Goal: Task Accomplishment & Management: Manage account settings

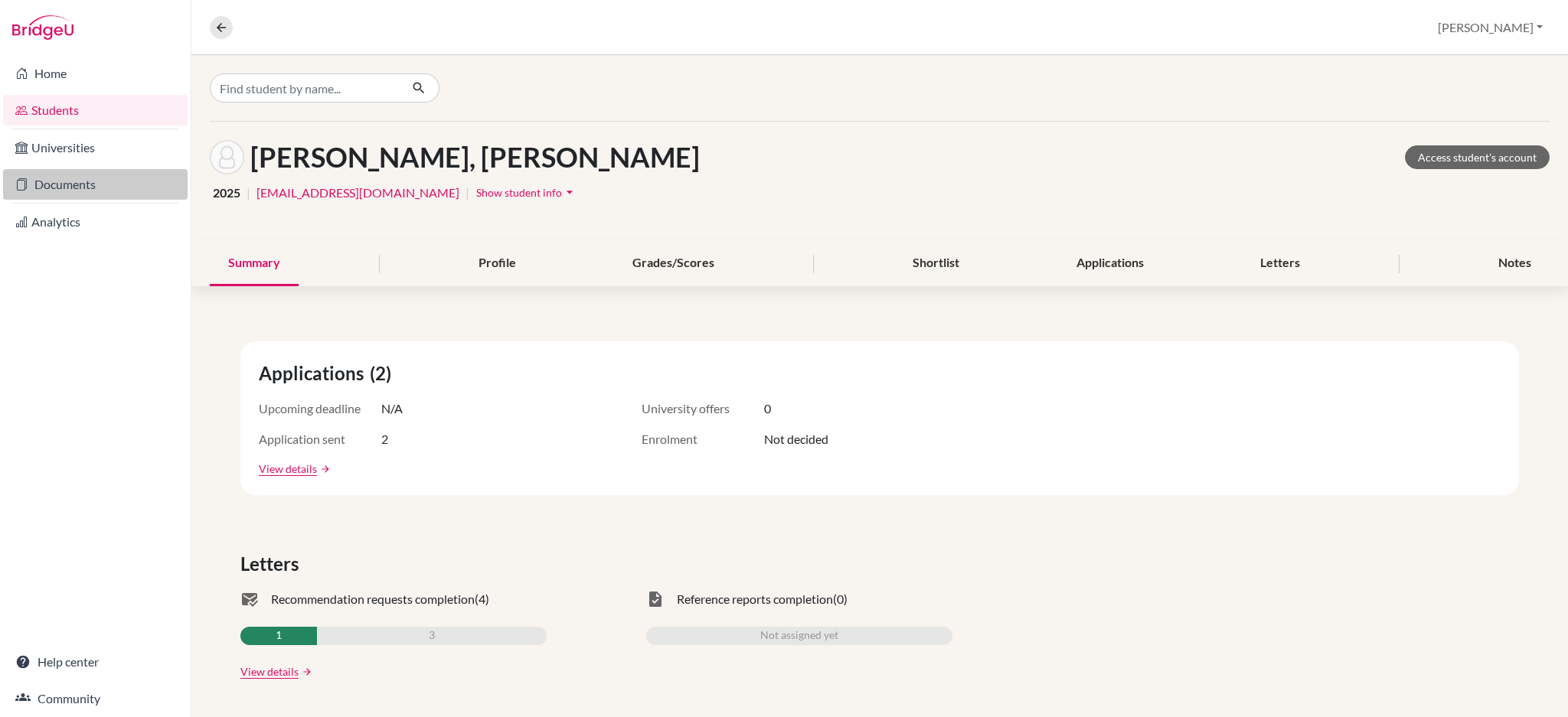
click at [85, 189] on link "Documents" at bounding box center [94, 184] width 184 height 30
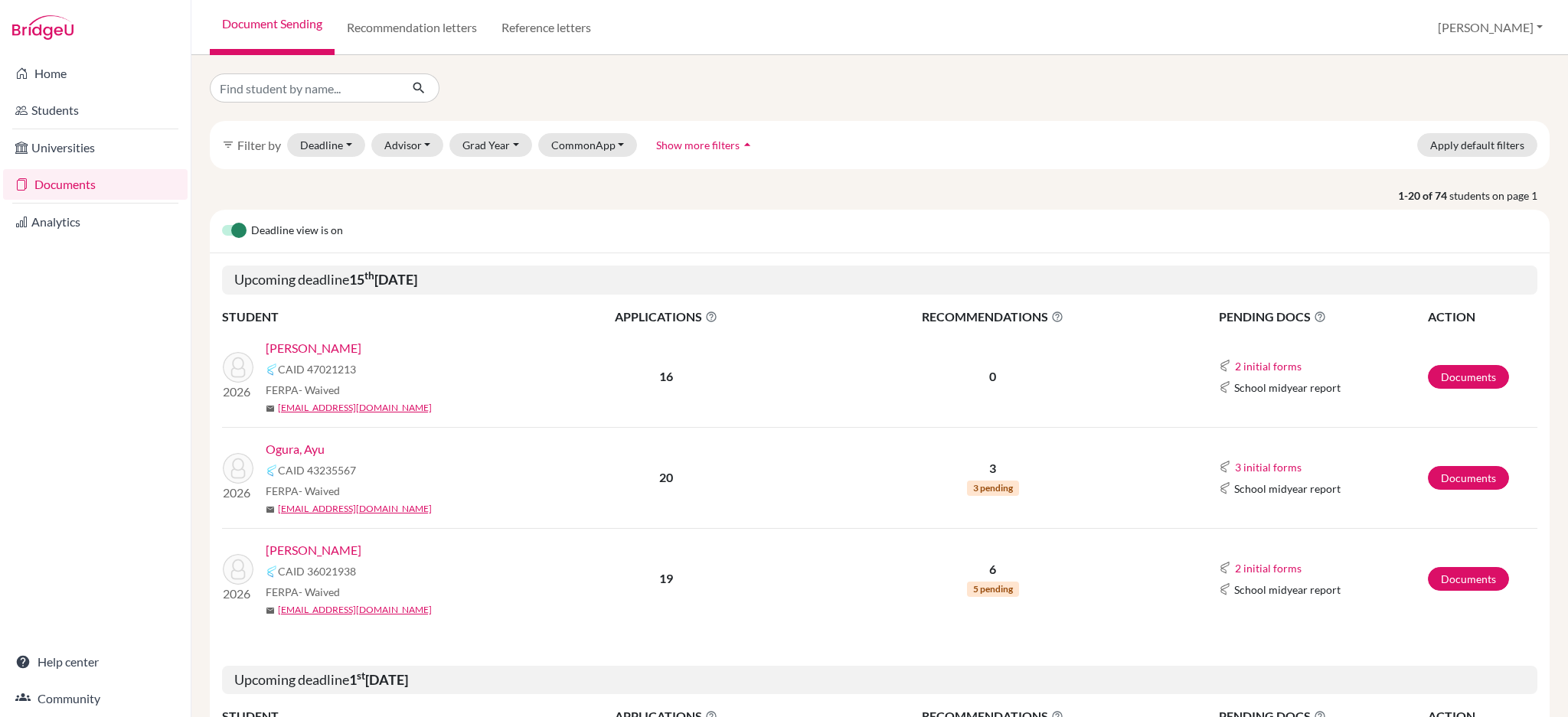
click at [286, 342] on link "[PERSON_NAME]" at bounding box center [314, 348] width 96 height 19
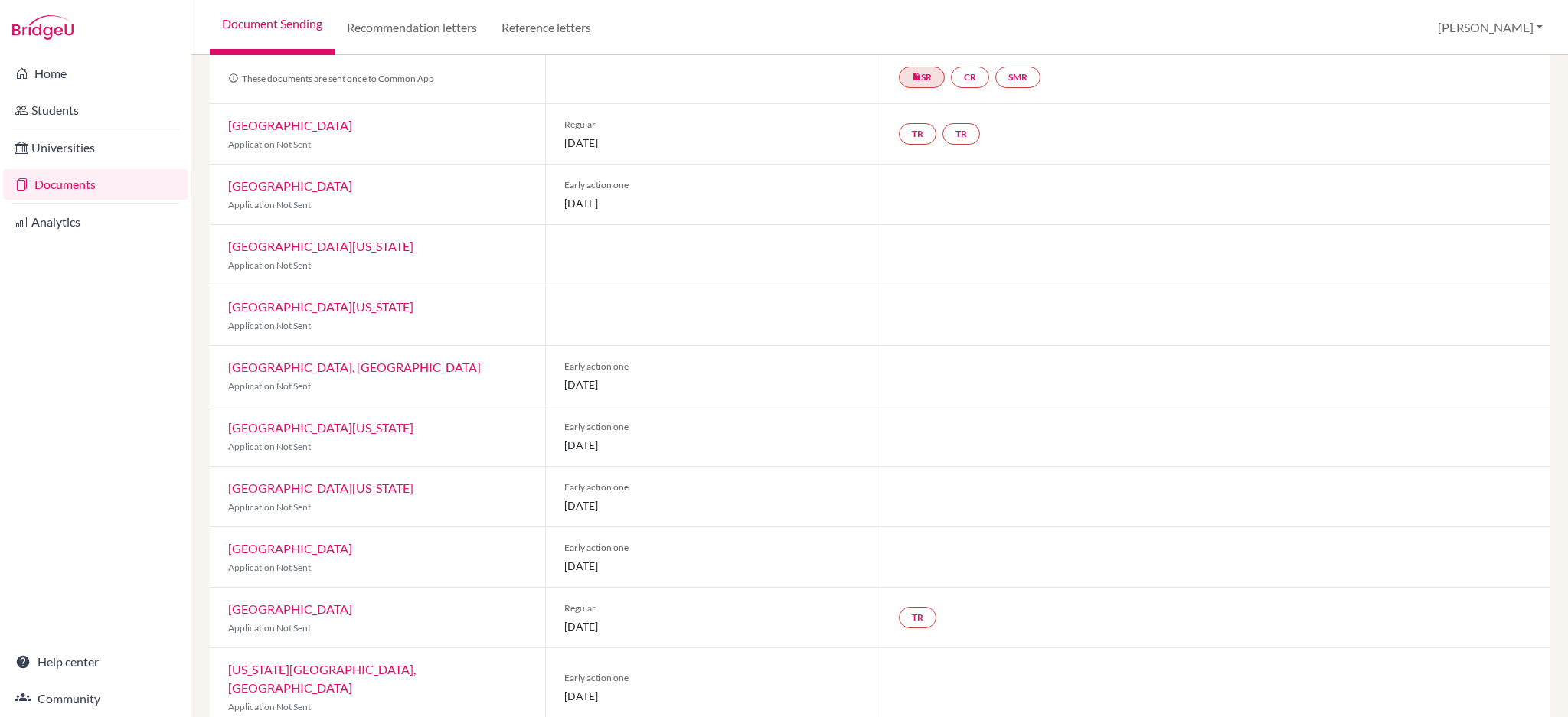
scroll to position [408, 0]
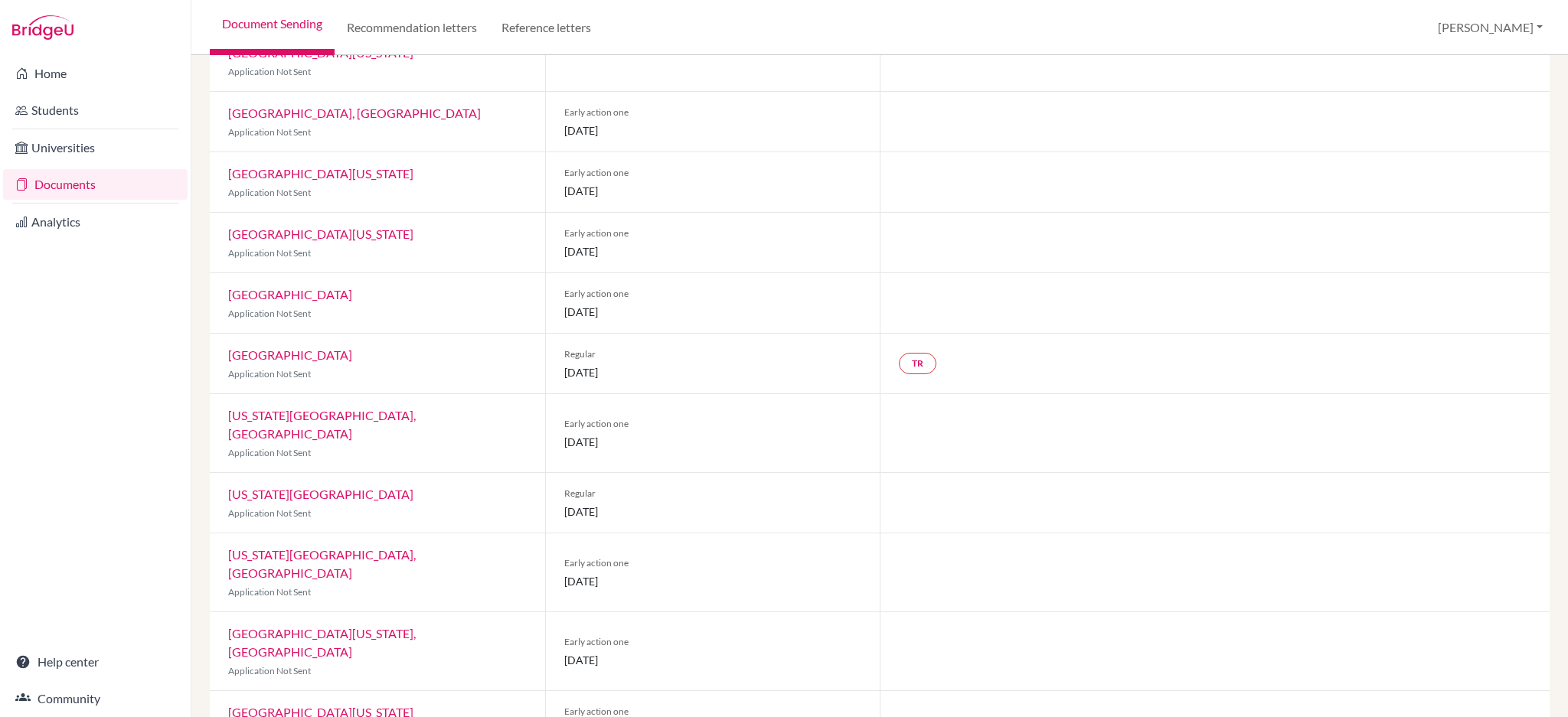
click at [70, 184] on link "Documents" at bounding box center [94, 184] width 184 height 30
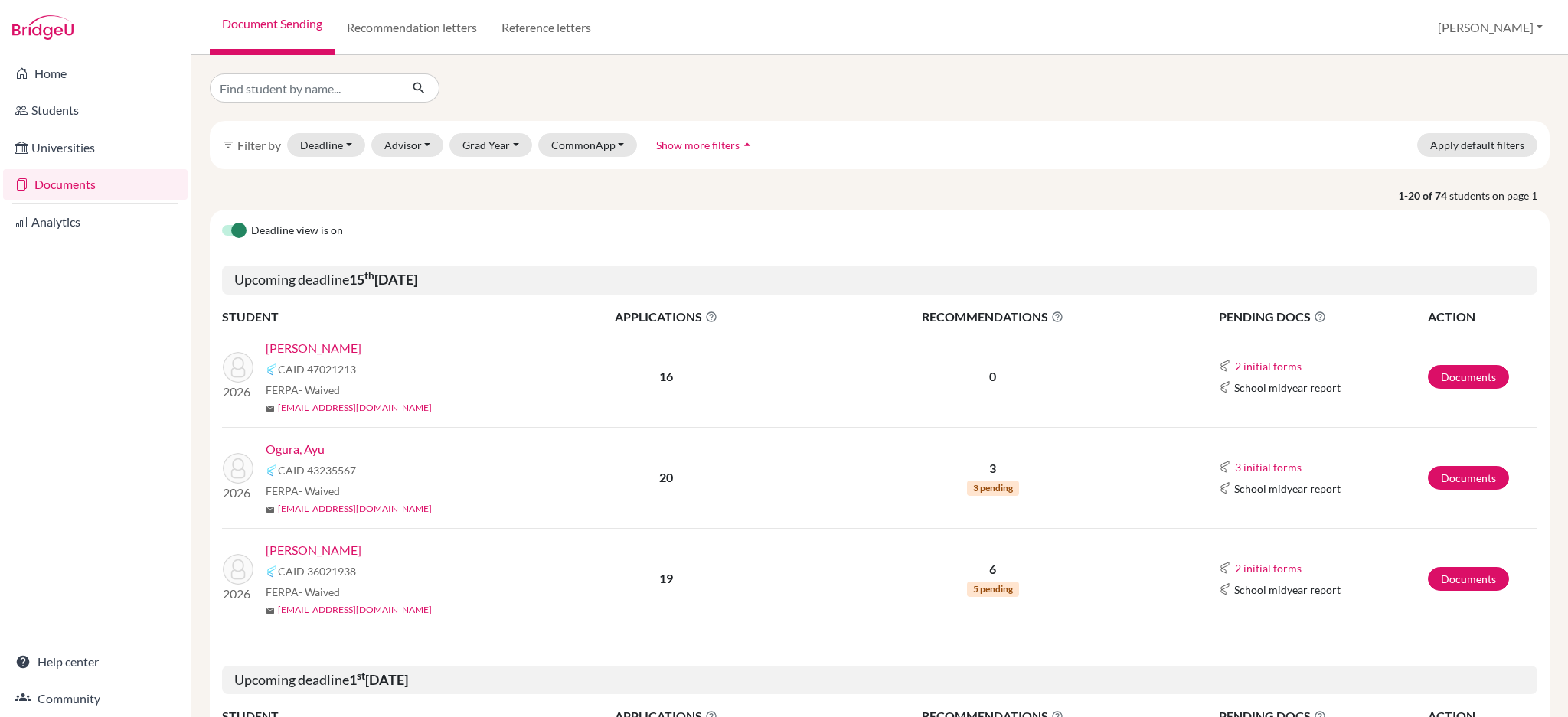
click at [310, 449] on link "Ogura, Ayu" at bounding box center [295, 449] width 59 height 19
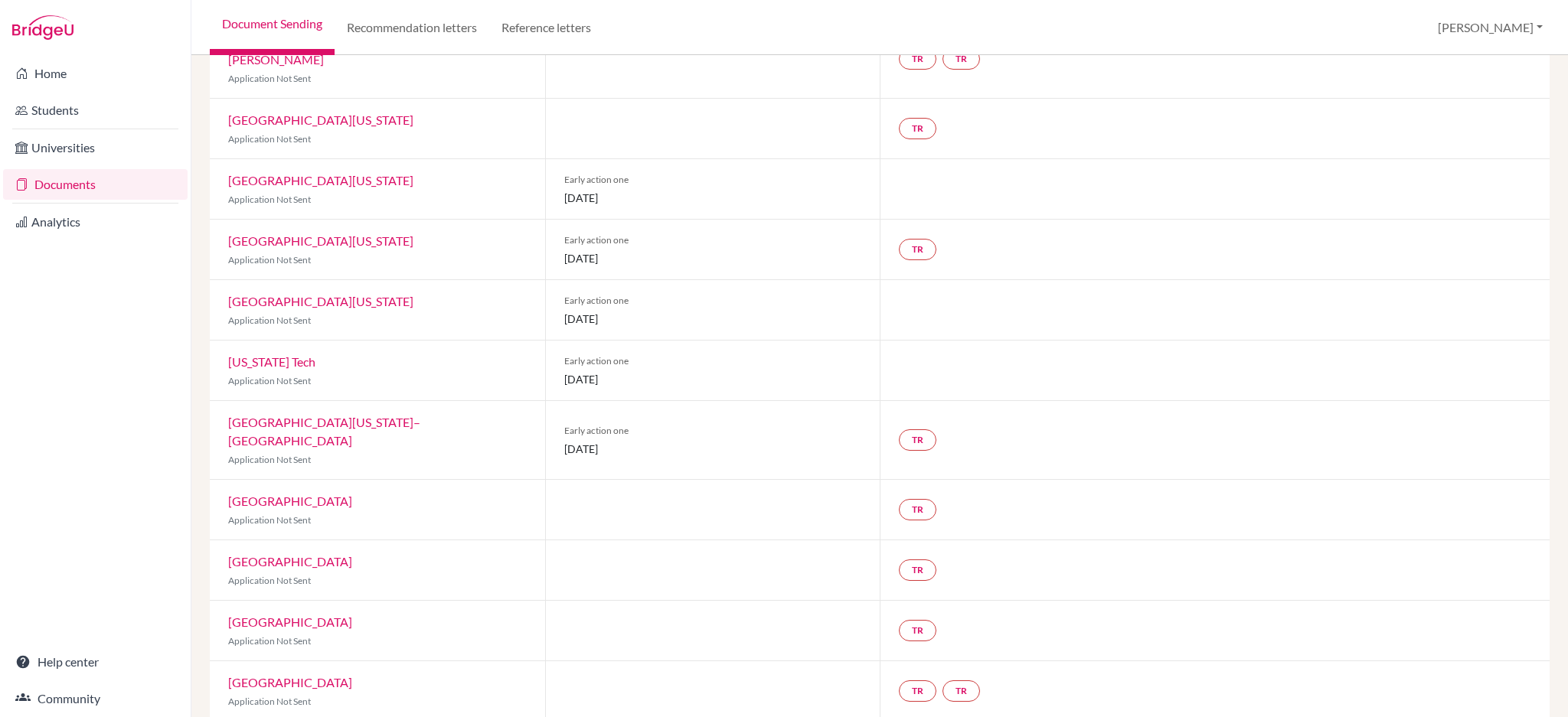
scroll to position [52, 0]
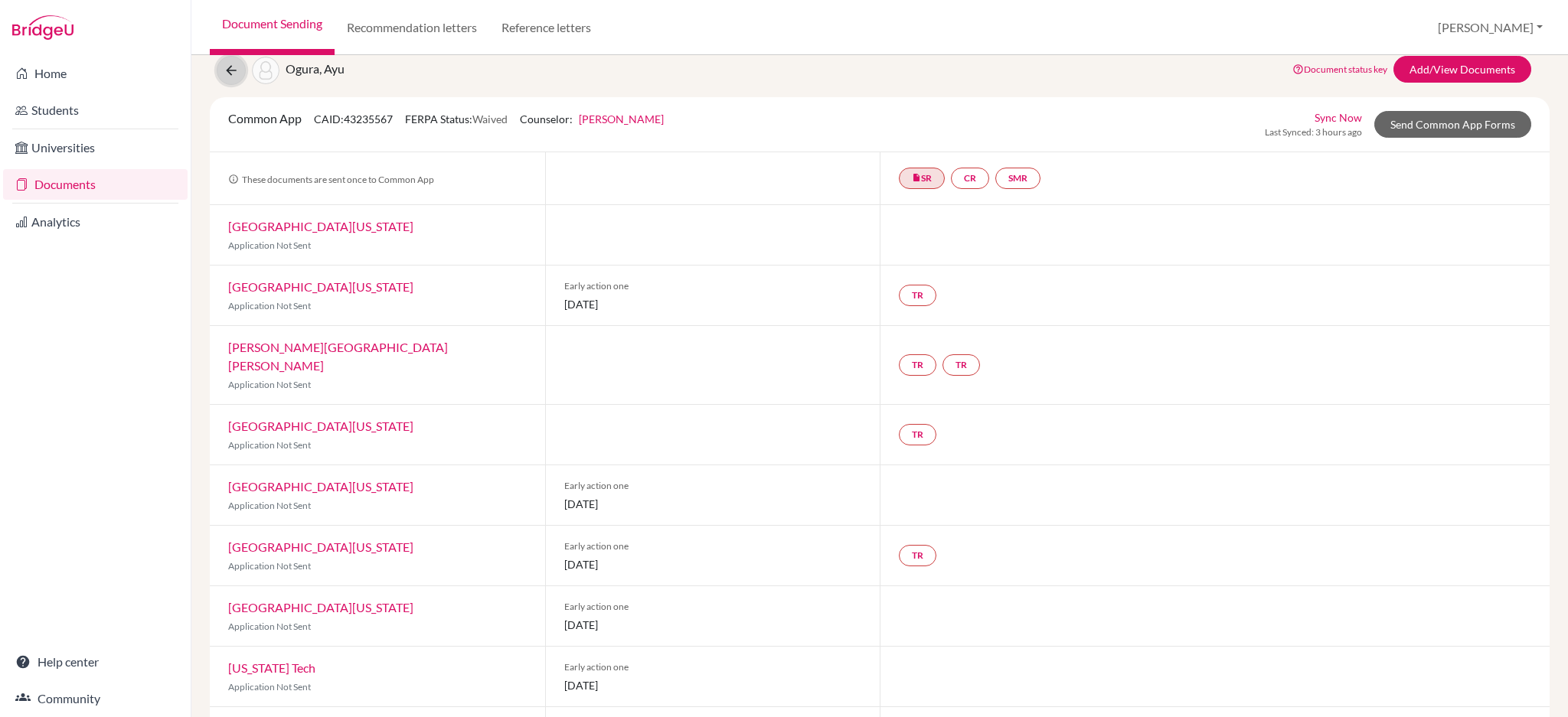
click at [228, 73] on icon at bounding box center [230, 70] width 15 height 15
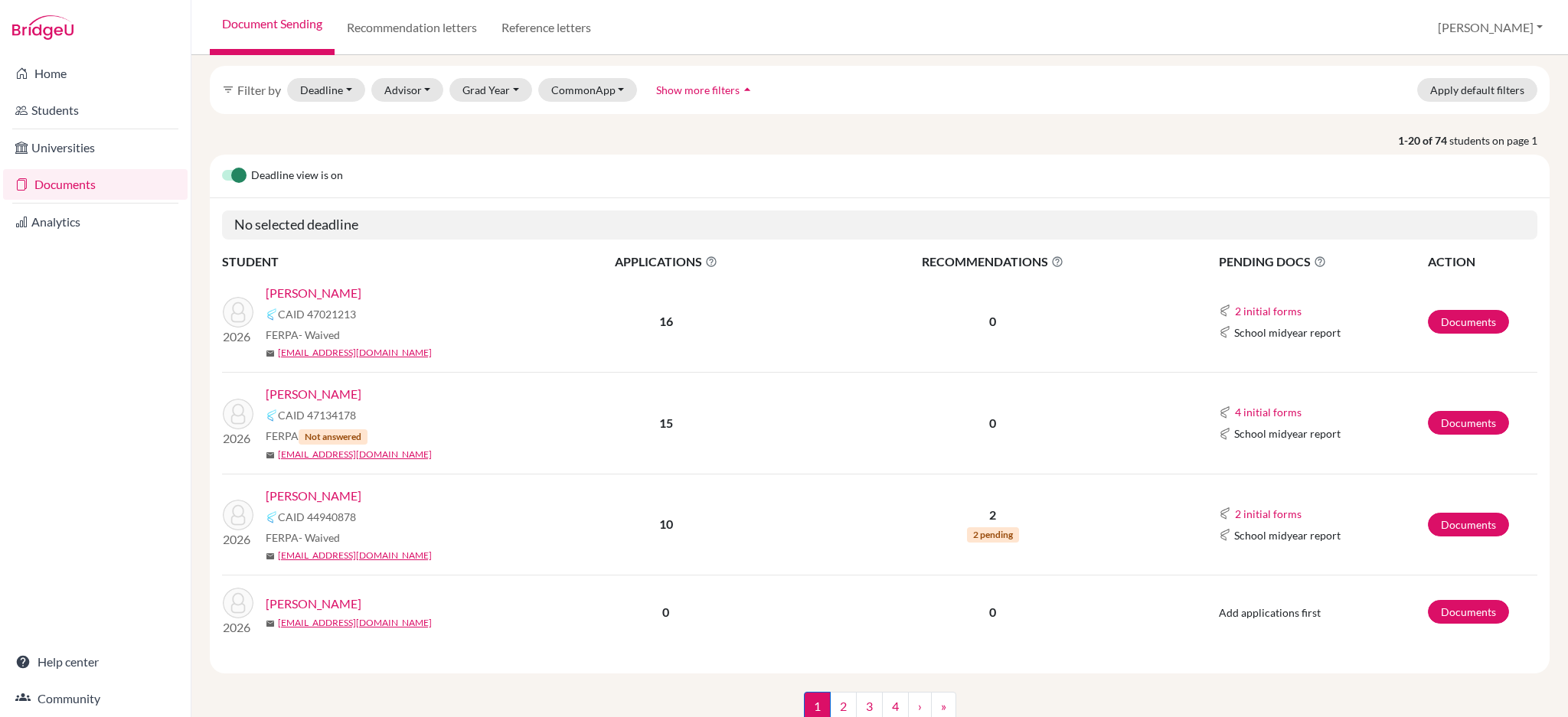
scroll to position [106, 0]
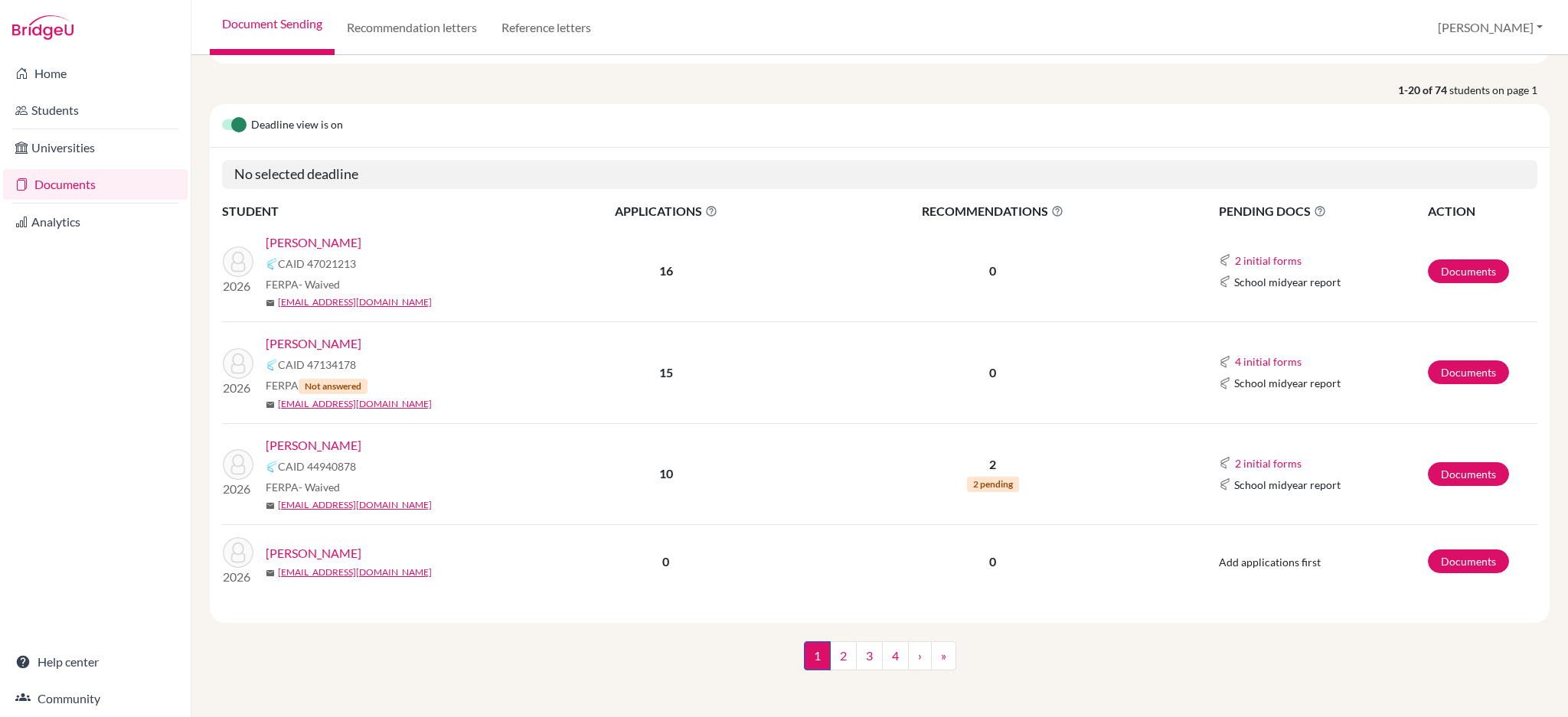
click at [316, 448] on link "[PERSON_NAME]" at bounding box center [314, 446] width 96 height 19
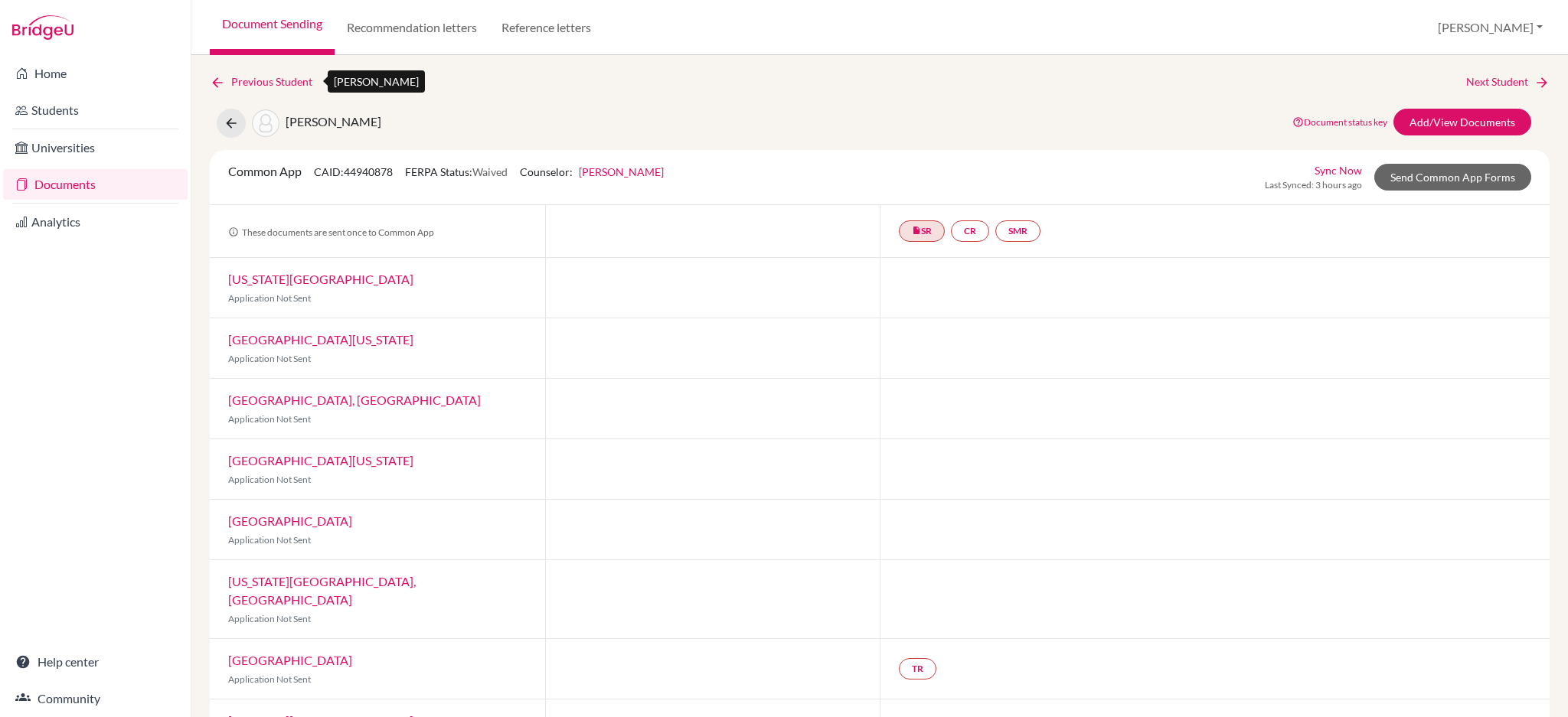
click at [215, 77] on icon at bounding box center [217, 82] width 15 height 15
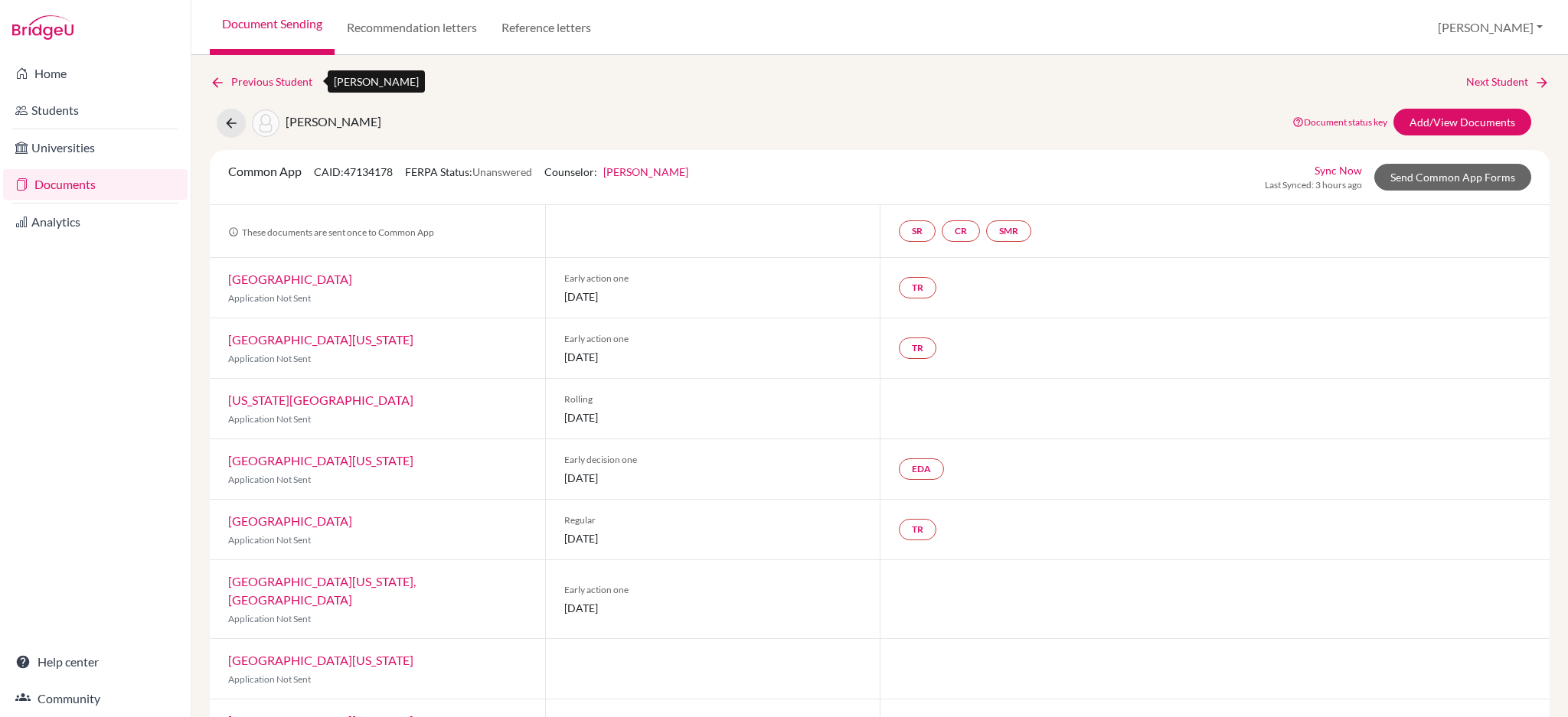
click at [215, 79] on icon at bounding box center [217, 82] width 15 height 15
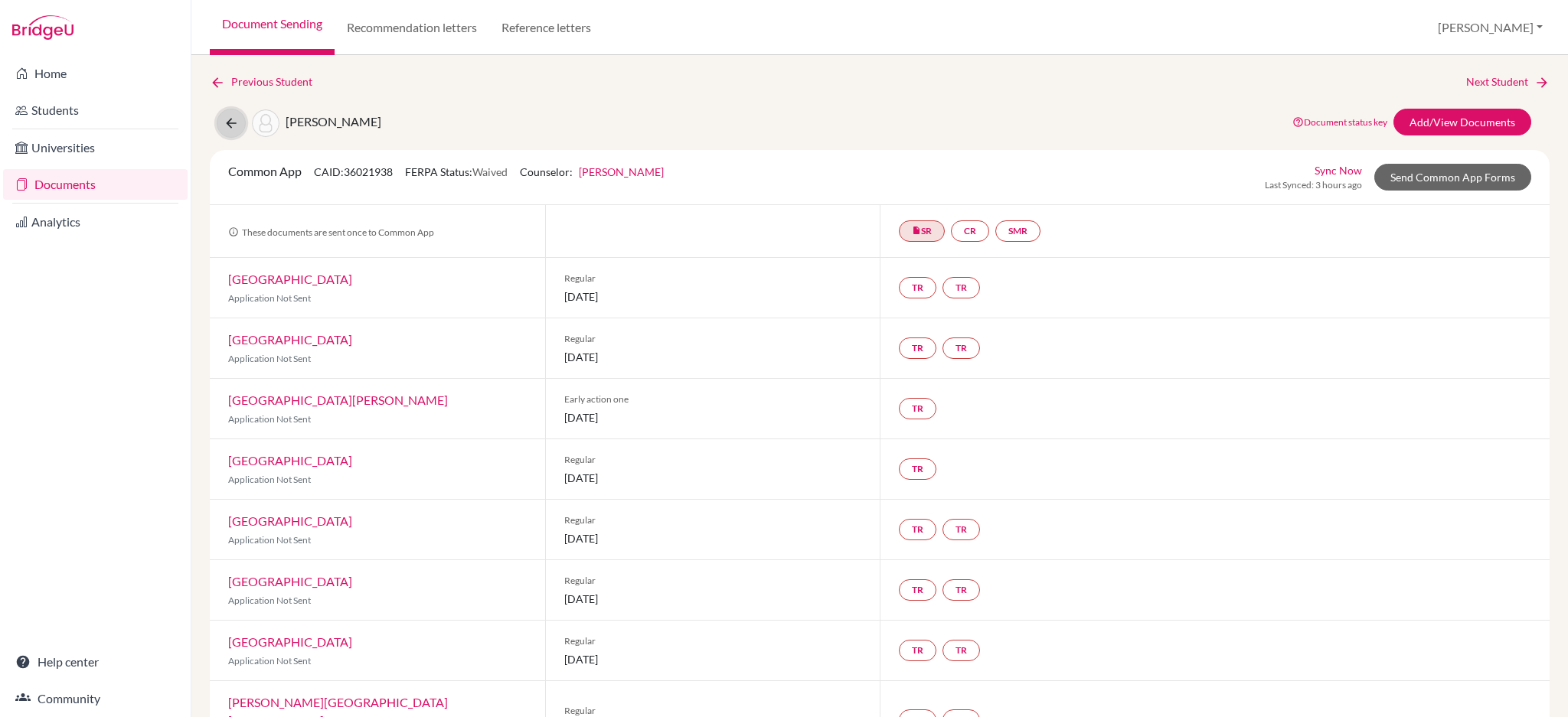
click at [230, 130] on button at bounding box center [231, 123] width 29 height 29
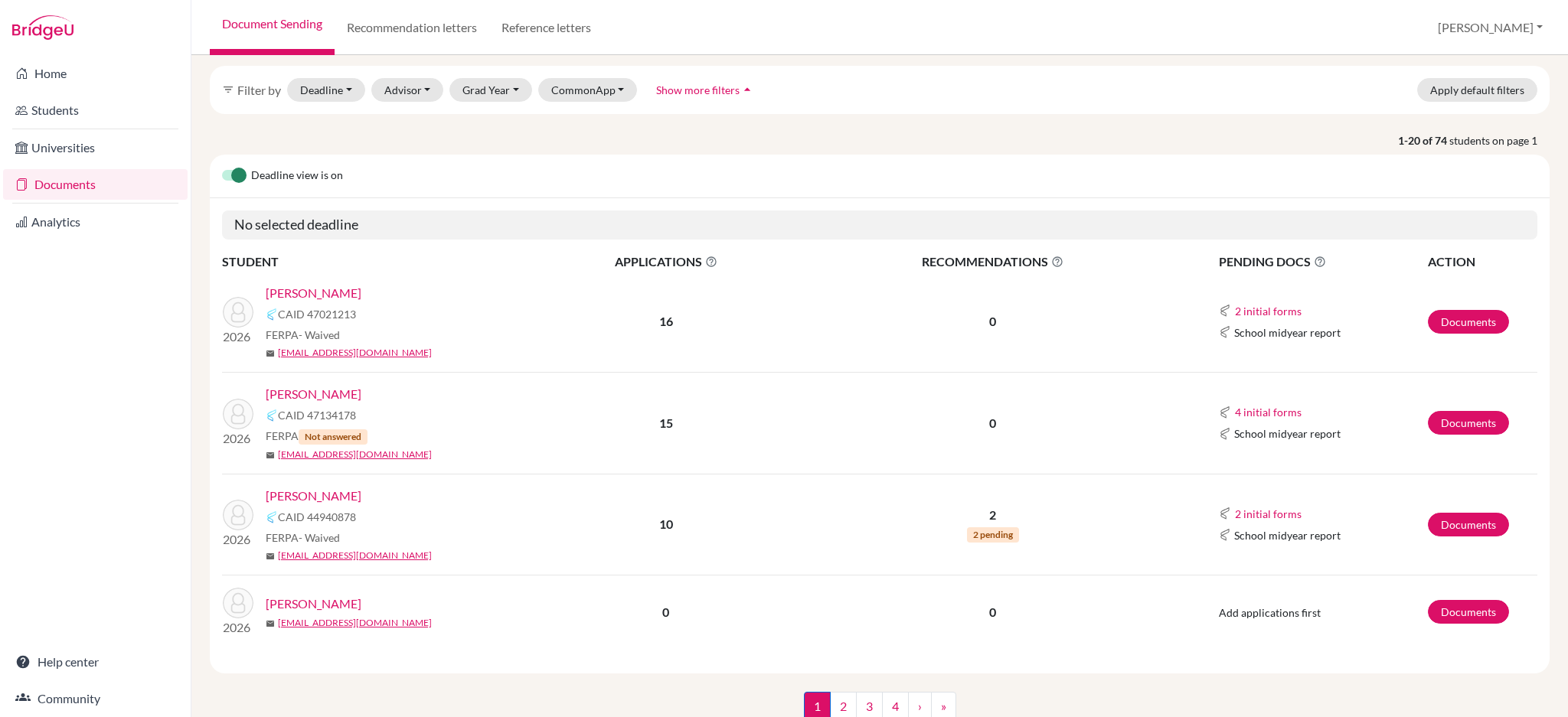
scroll to position [106, 0]
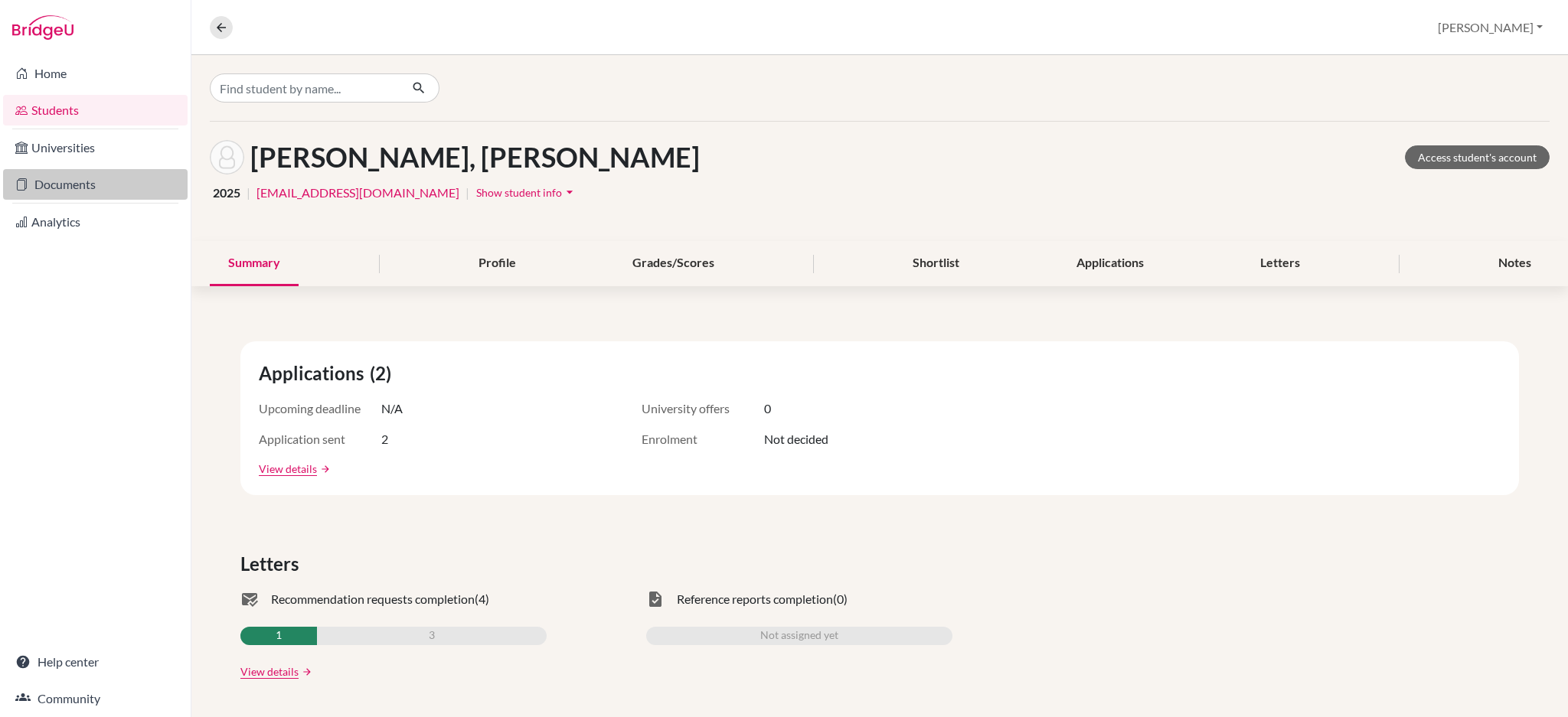
click at [87, 184] on link "Documents" at bounding box center [94, 184] width 184 height 30
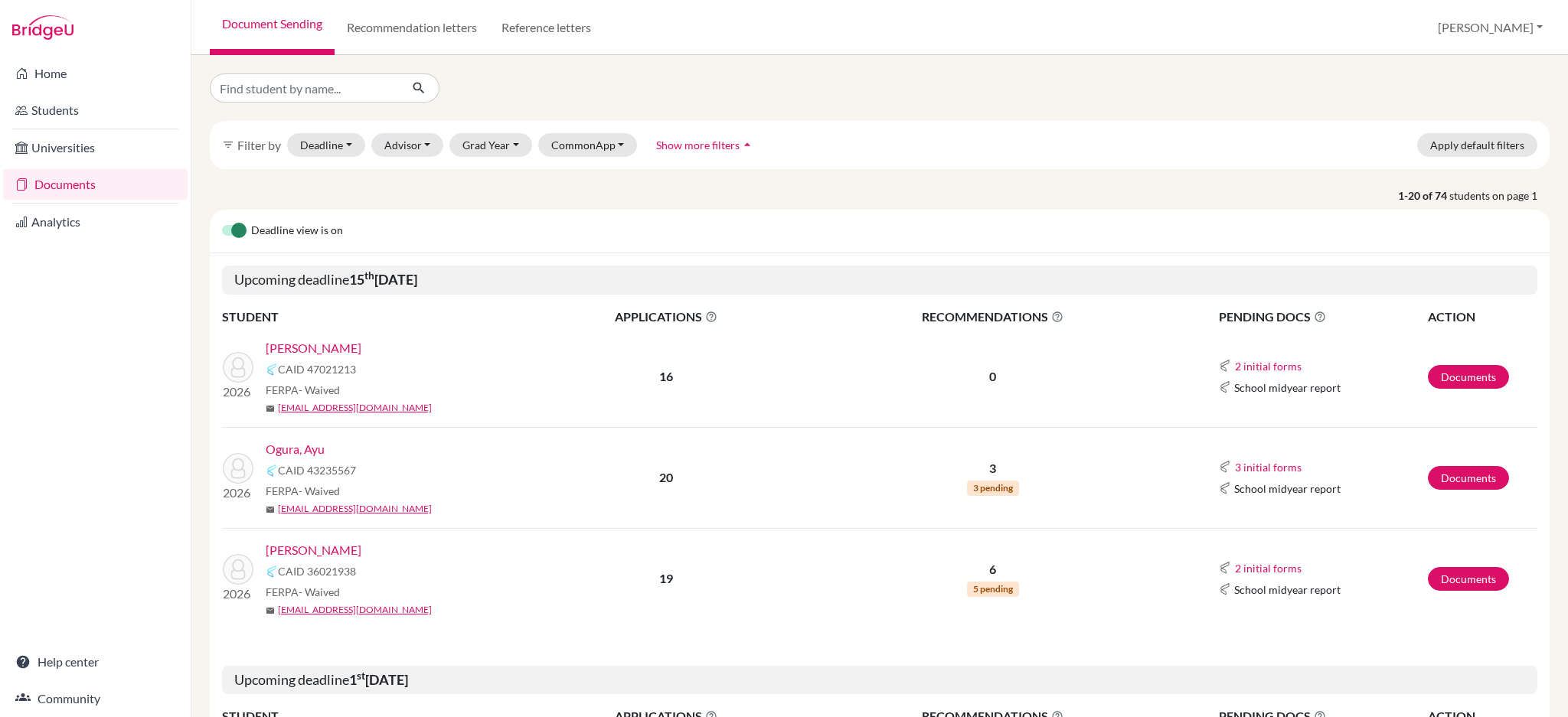
click at [302, 456] on link "Ogura, Ayu" at bounding box center [295, 449] width 59 height 19
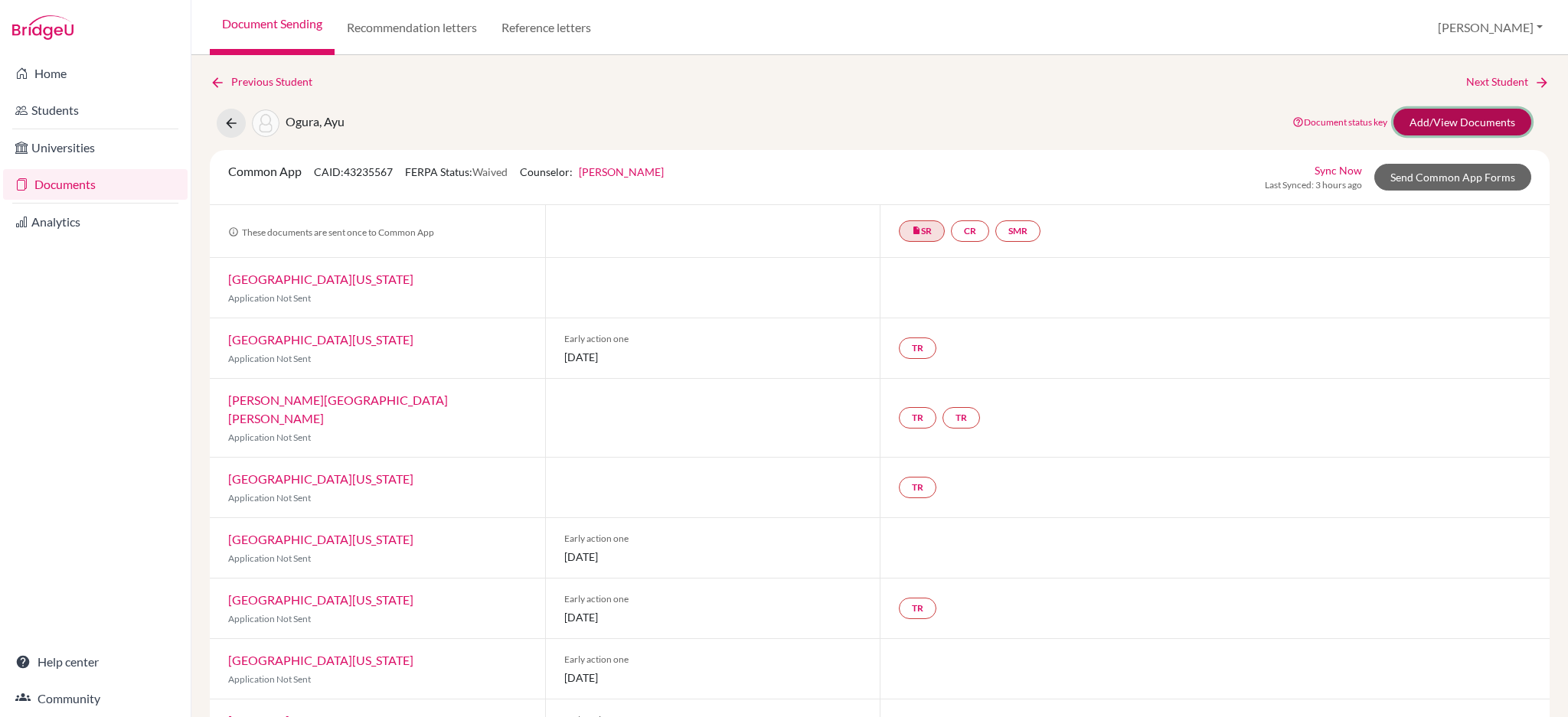
click at [1410, 120] on link "Add/View Documents" at bounding box center [1462, 122] width 138 height 27
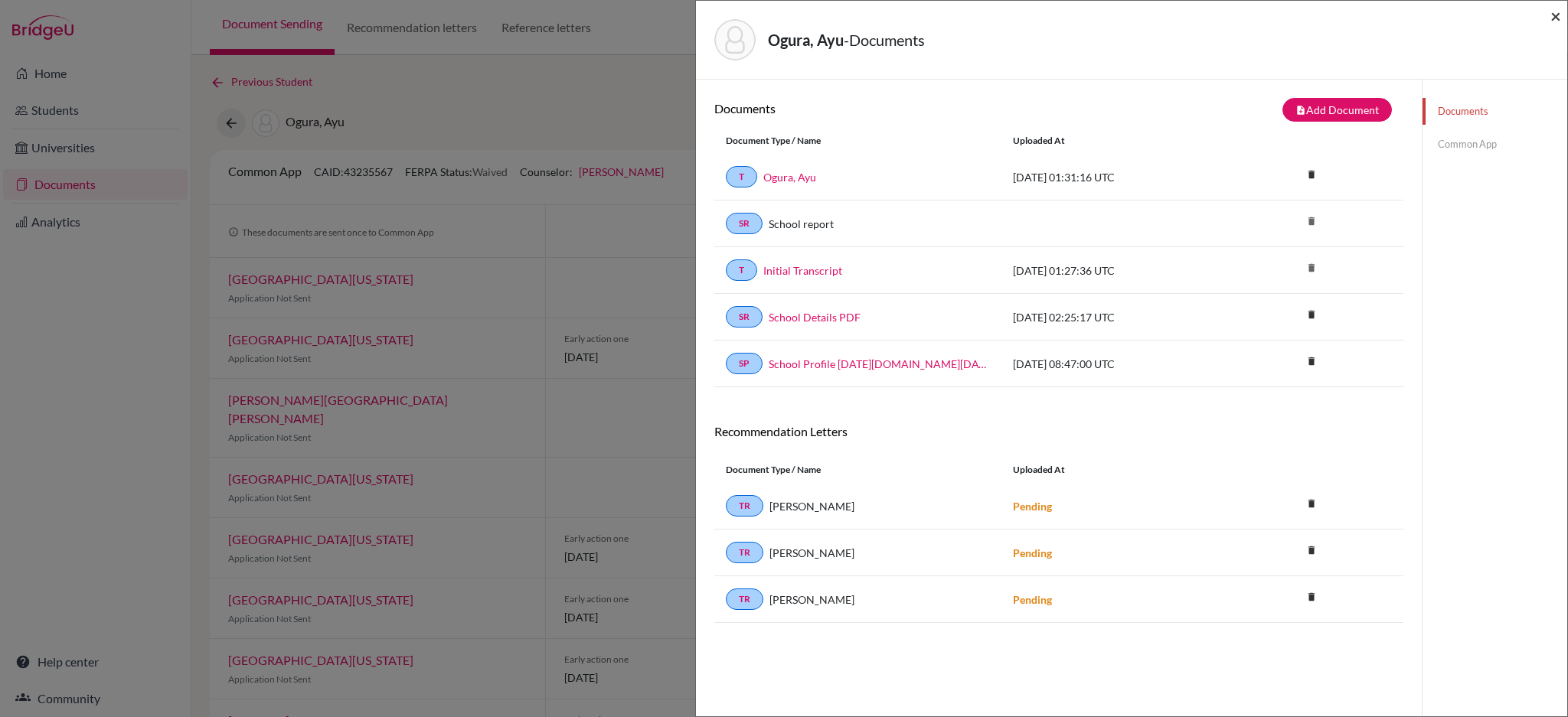
click at [1551, 13] on span "×" at bounding box center [1556, 15] width 11 height 22
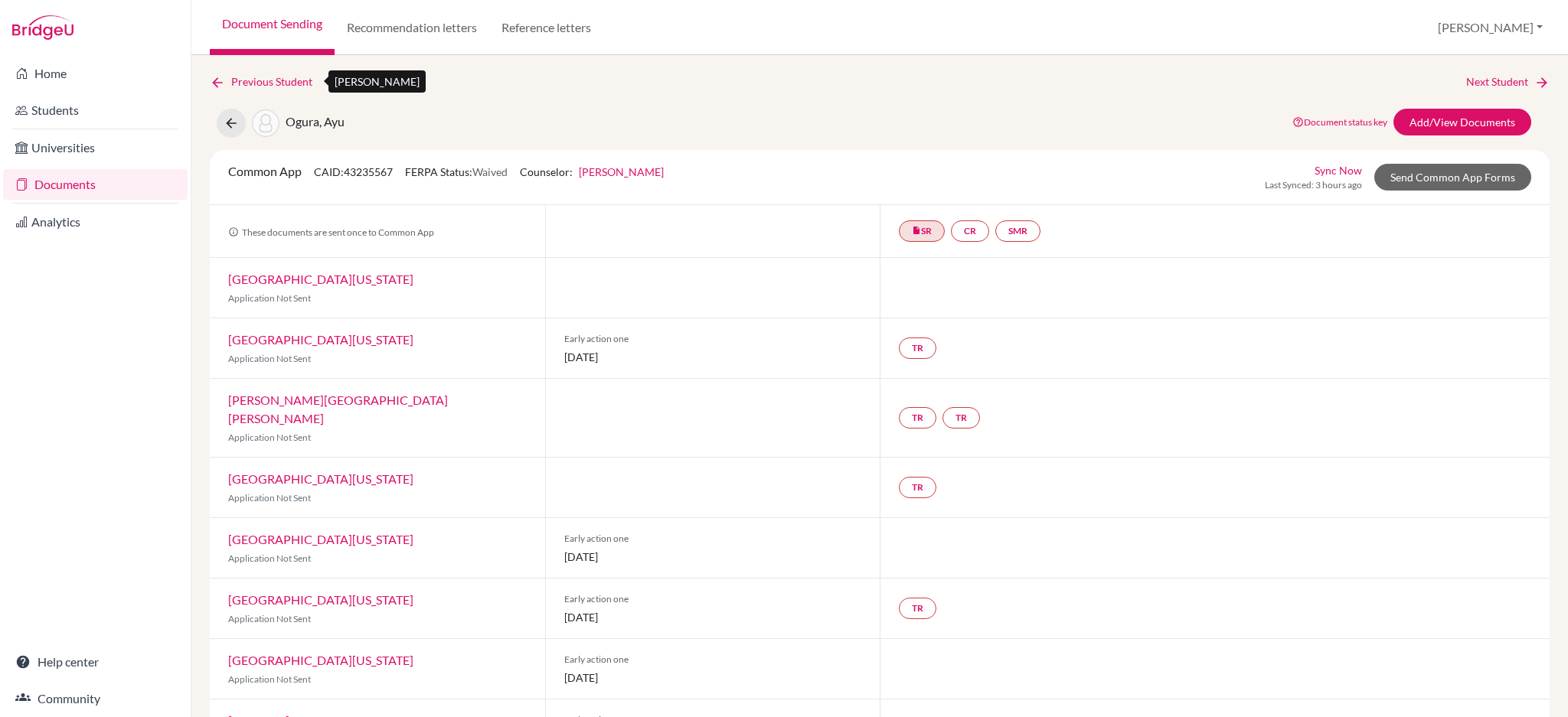
click at [228, 79] on link "Previous Student" at bounding box center [267, 82] width 115 height 17
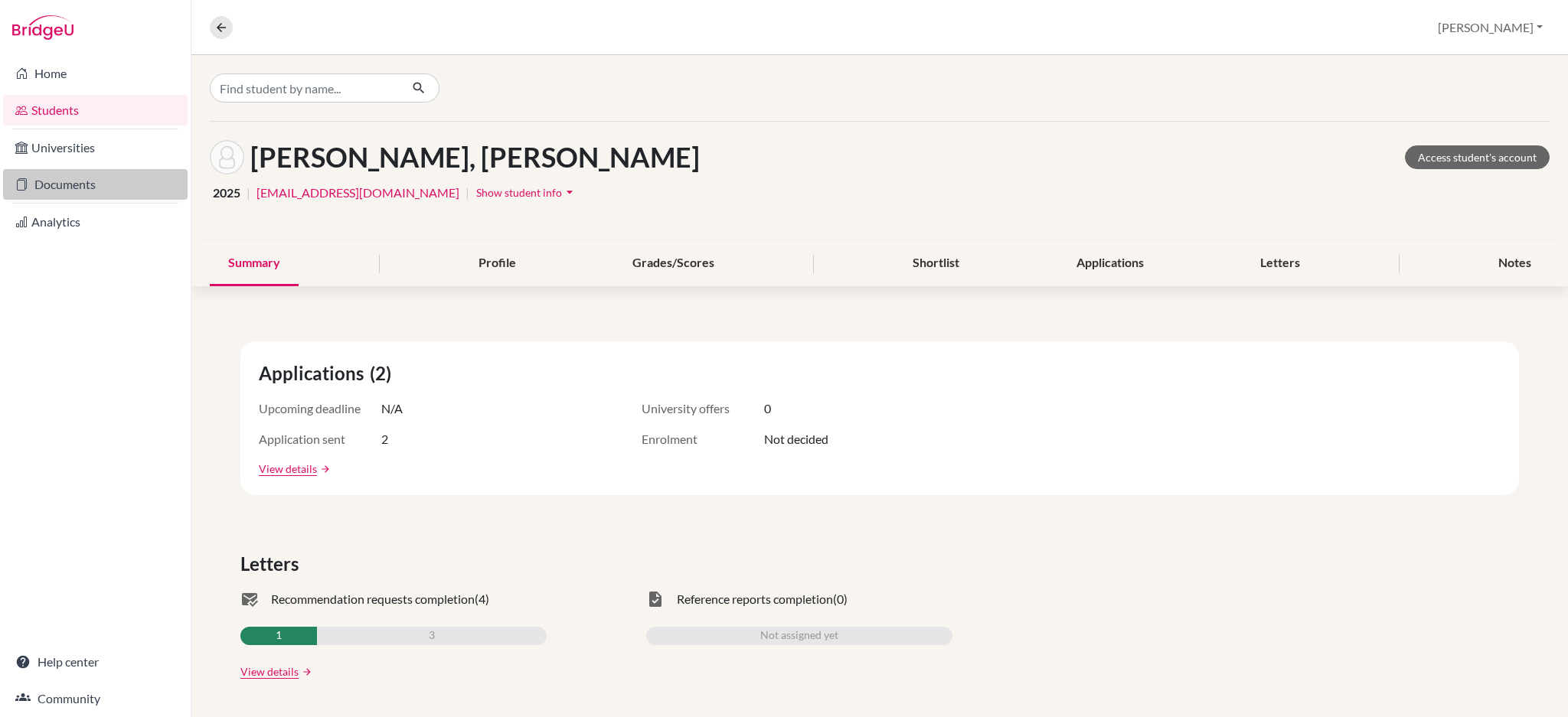
click at [69, 196] on link "Documents" at bounding box center [94, 184] width 184 height 30
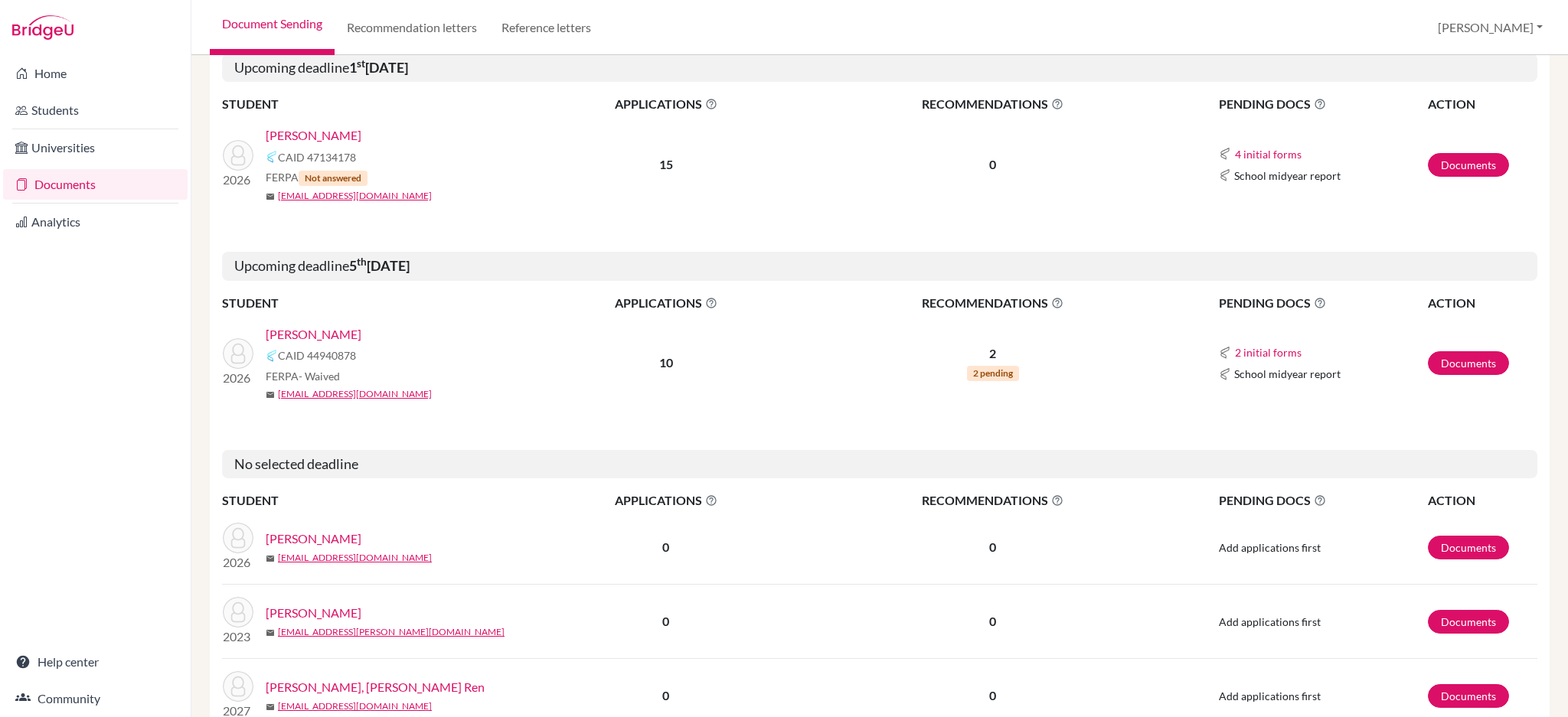
scroll to position [204, 0]
